Goal: Transaction & Acquisition: Obtain resource

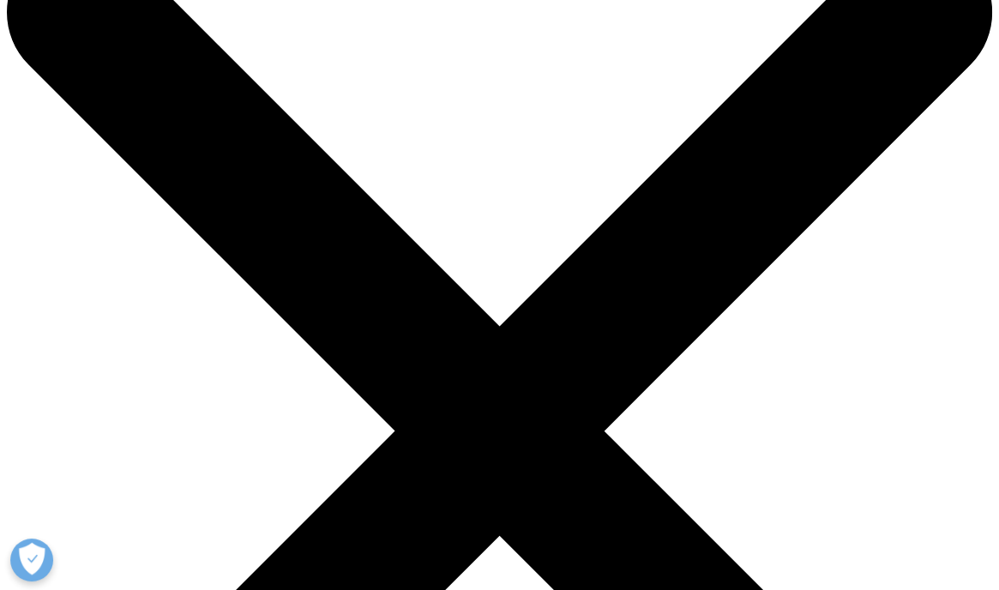
scroll to position [86, 0]
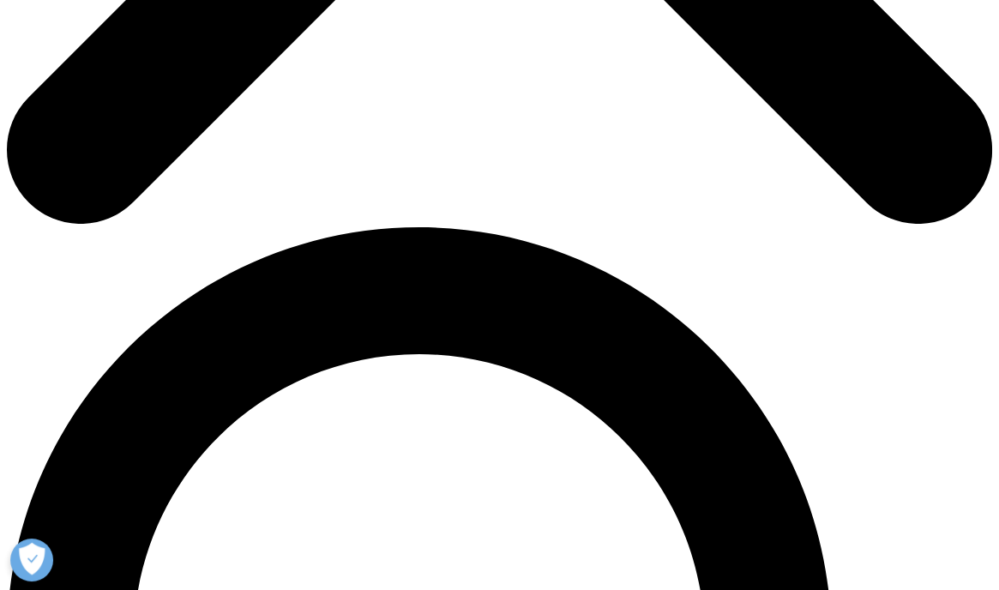
scroll to position [772, 0]
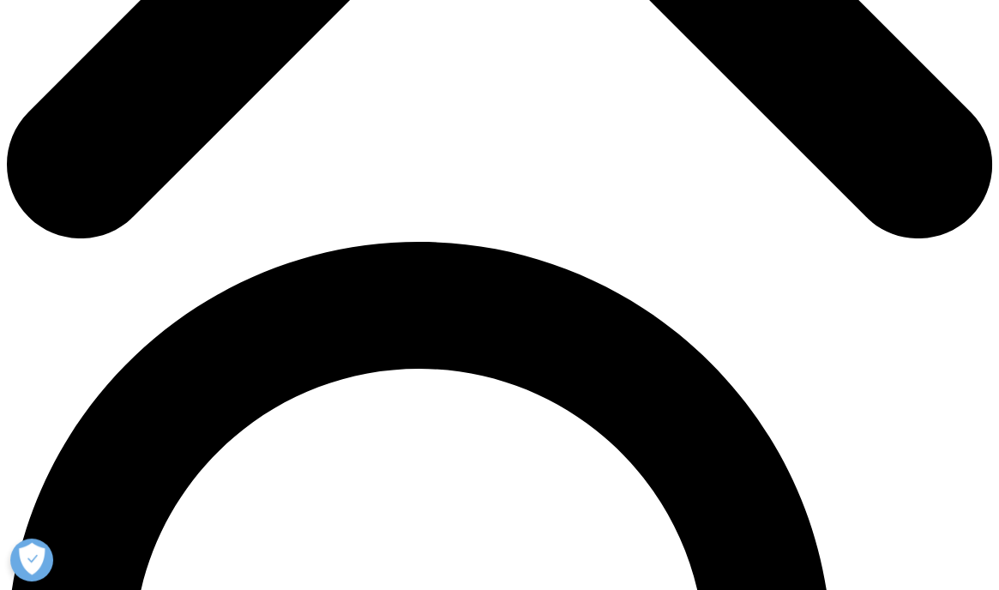
type input "YUSUF FİKRET"
type input "UMUR"
type input "umur@sun4tech.com"
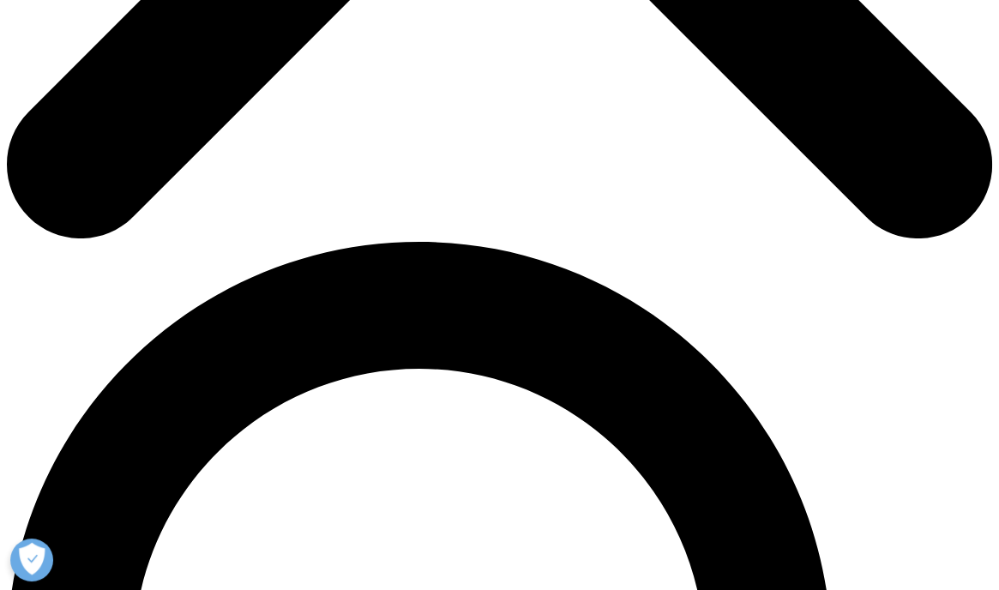
drag, startPoint x: 72, startPoint y: 395, endPoint x: 268, endPoint y: 386, distance: 196.6
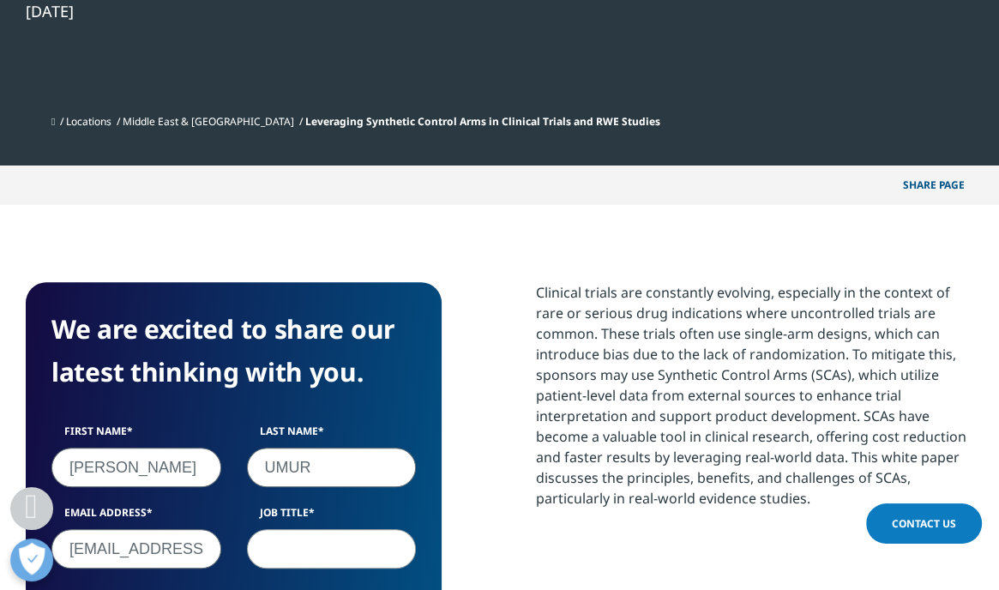
click at [268, 424] on div "First Name YUSUF FİKRET Last Name UMUR Email Address umur@sun4tech.com Job Titl…" at bounding box center [234, 546] width 390 height 244
type input "DATA BEASTS FZCO"
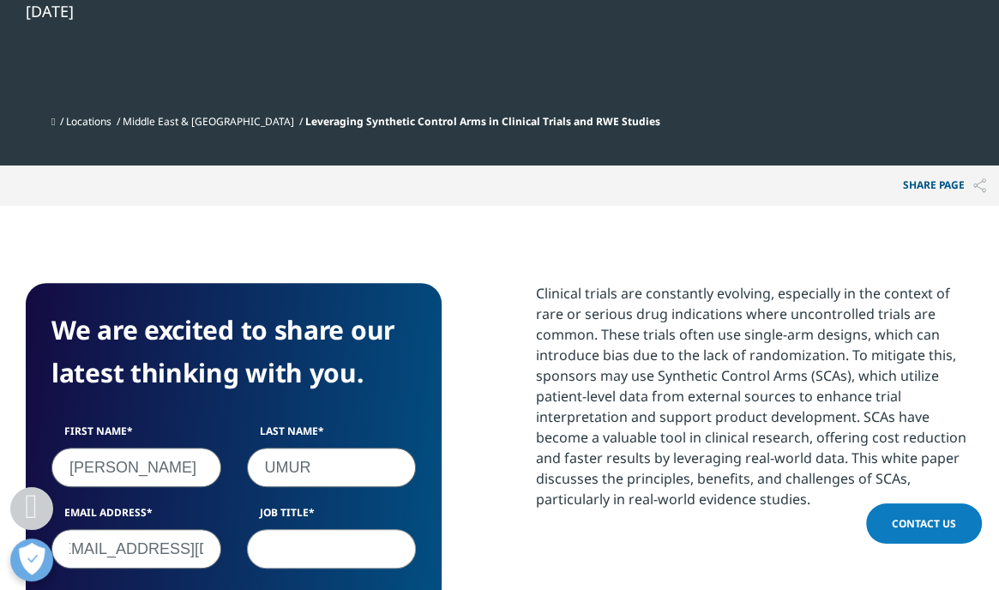
drag, startPoint x: 65, startPoint y: 313, endPoint x: 279, endPoint y: 315, distance: 213.5
click at [279, 424] on div "First Name YUSUF FİKRET Last Name UMUR Email Address umur@sun4tech.com Job Titl…" at bounding box center [234, 546] width 390 height 244
type input "yfumur@databeasts.tech"
click at [305, 529] on input "Job Title" at bounding box center [332, 548] width 170 height 39
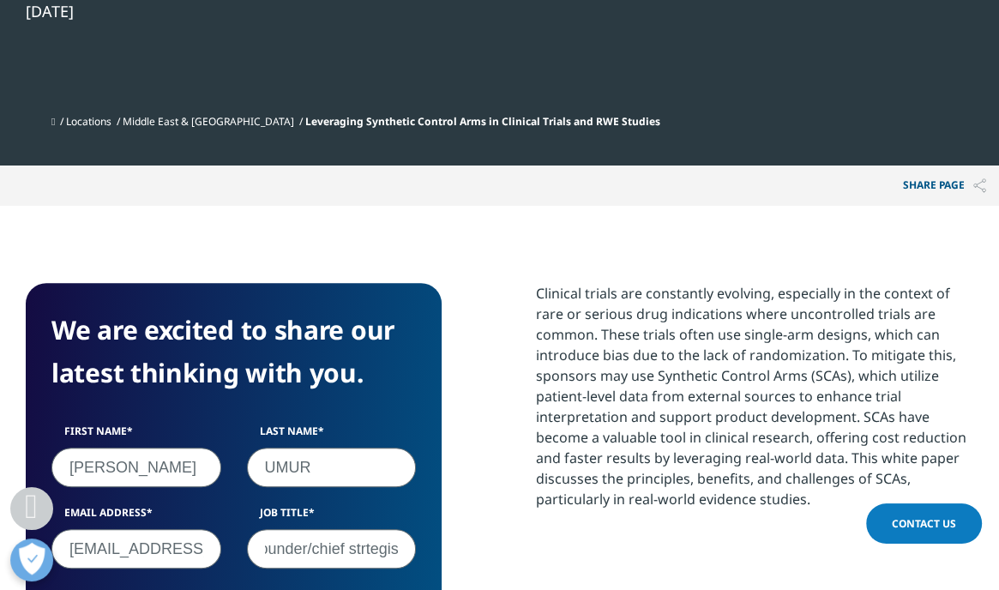
scroll to position [0, 14]
click at [360, 529] on input "founder/chief strtegist" at bounding box center [332, 548] width 170 height 39
type input "founder/chief strategist"
click at [374, 424] on div "First Name YUSUF FİKRET Last Name UMUR Email Address yfumur@databeasts.tech Job…" at bounding box center [234, 546] width 390 height 244
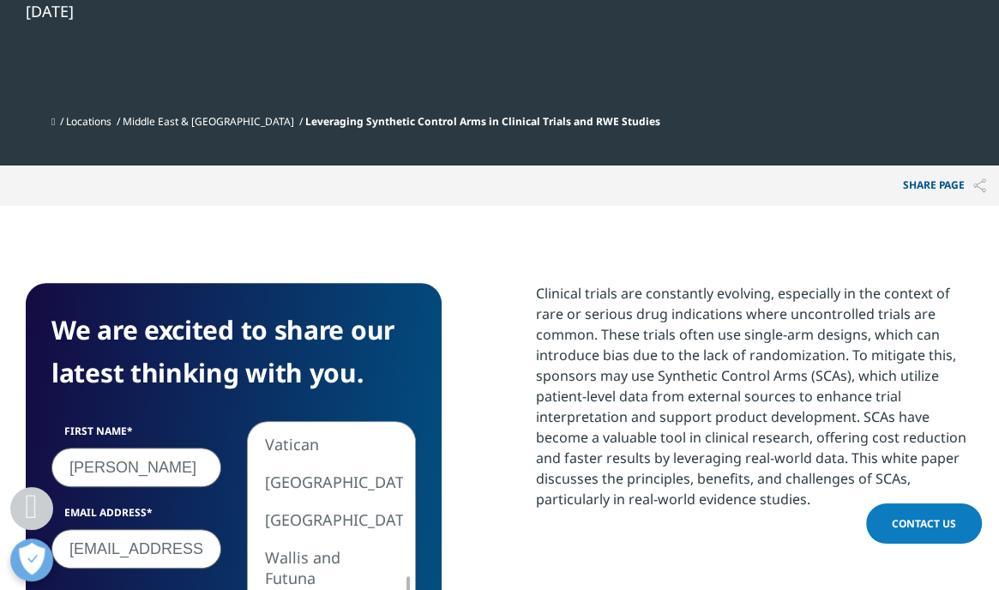
select select "United Arab Emirates"
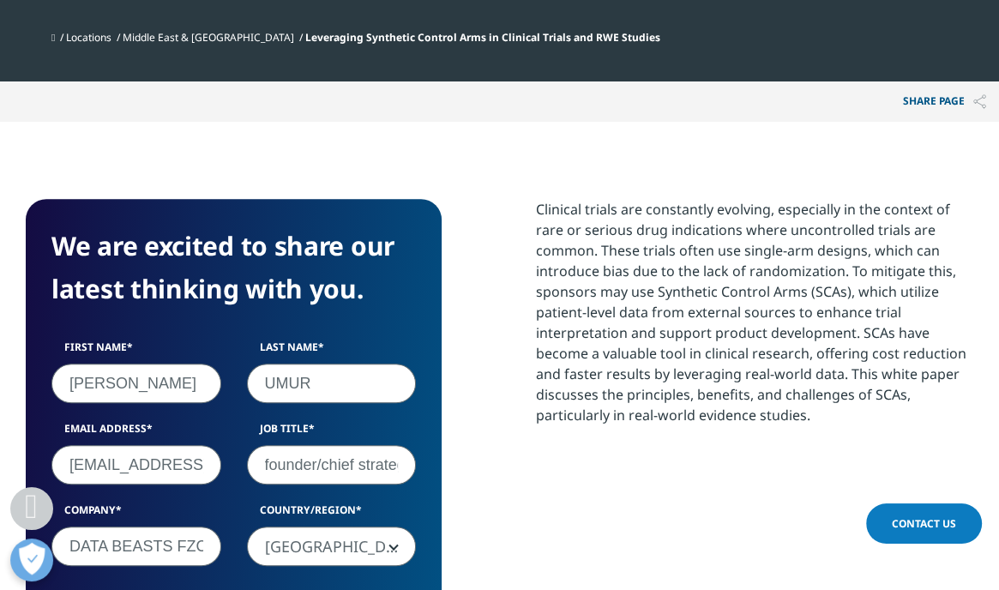
scroll to position [858, 0]
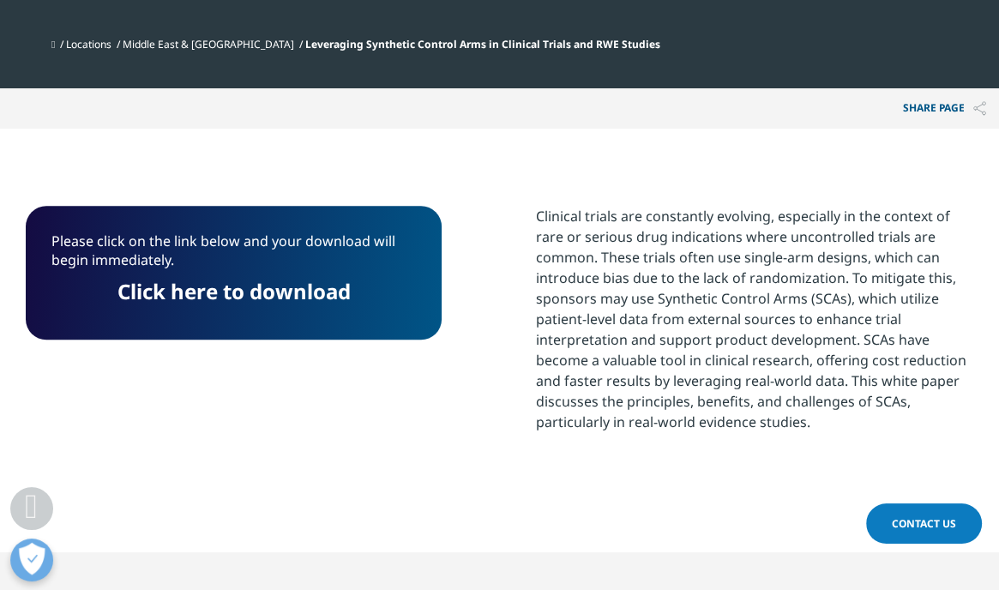
scroll to position [9, 9]
click at [686, 206] on div "Clinical trials are constantly evolving, especially in the context of rare or s…" at bounding box center [754, 319] width 437 height 226
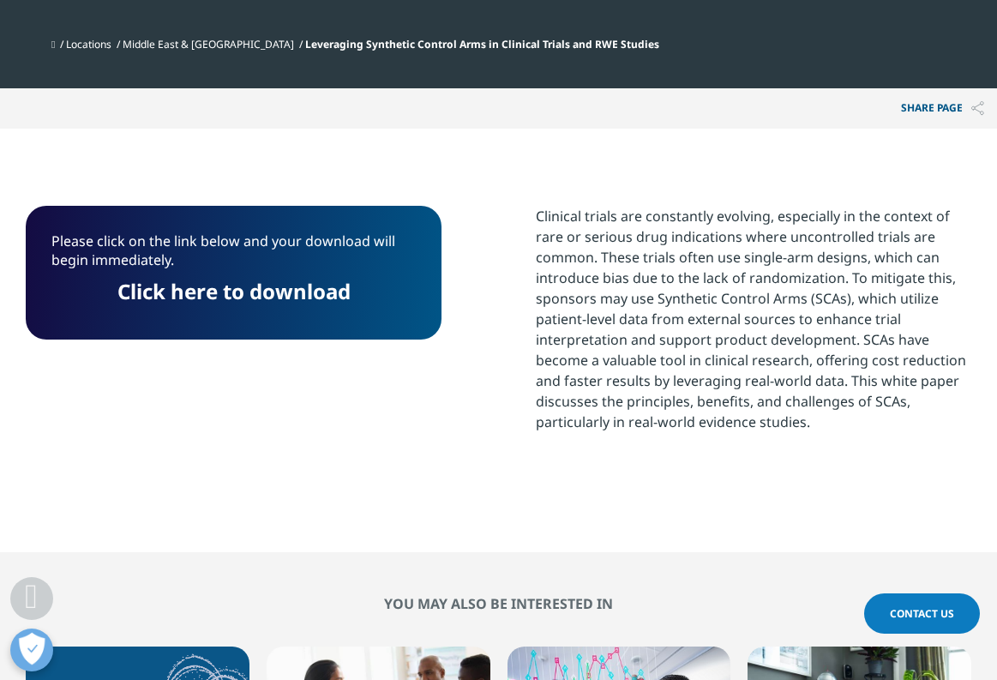
scroll to position [269, 946]
drag, startPoint x: 250, startPoint y: 302, endPoint x: 265, endPoint y: 276, distance: 30.0
click at [250, 302] on link "Click here to download" at bounding box center [233, 291] width 233 height 28
